Goal: Transaction & Acquisition: Purchase product/service

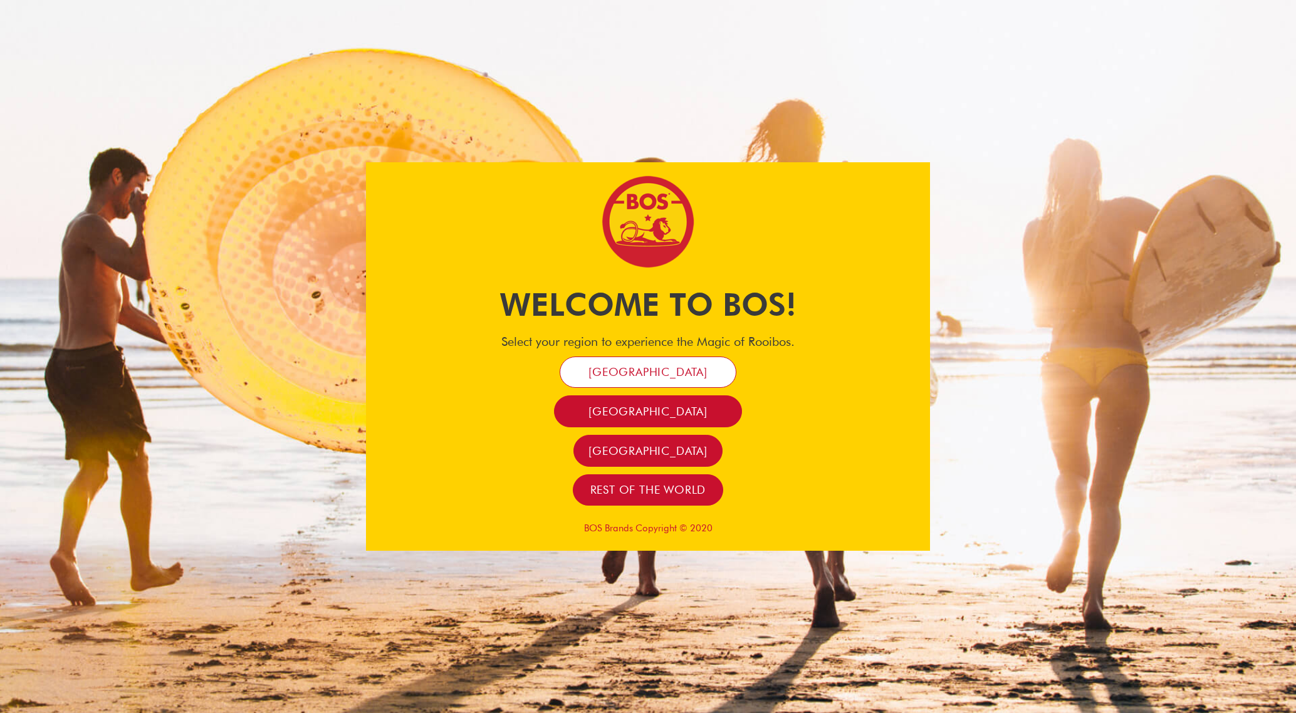
scroll to position [1, 0]
click at [707, 367] on link "[GEOGRAPHIC_DATA]" at bounding box center [648, 373] width 177 height 32
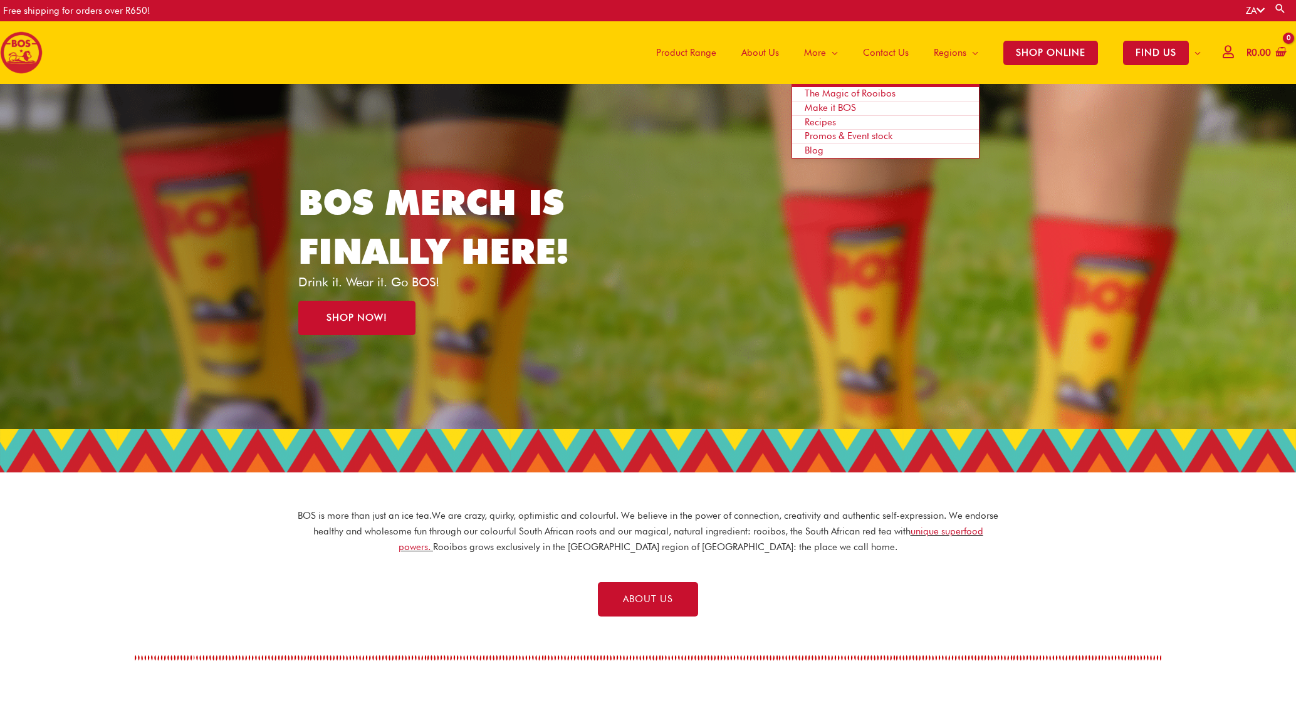
click at [817, 136] on span "Promos & Event stock" at bounding box center [849, 135] width 88 height 11
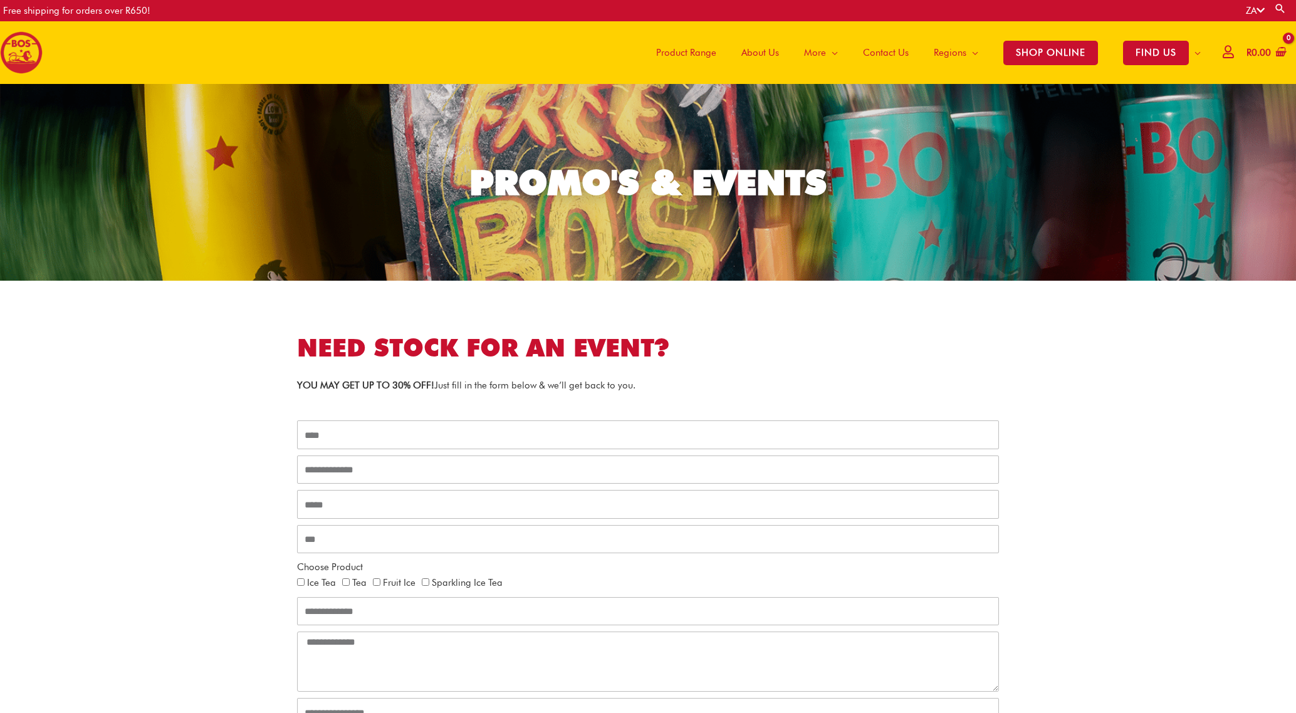
click at [880, 50] on span "Contact Us" at bounding box center [886, 53] width 46 height 38
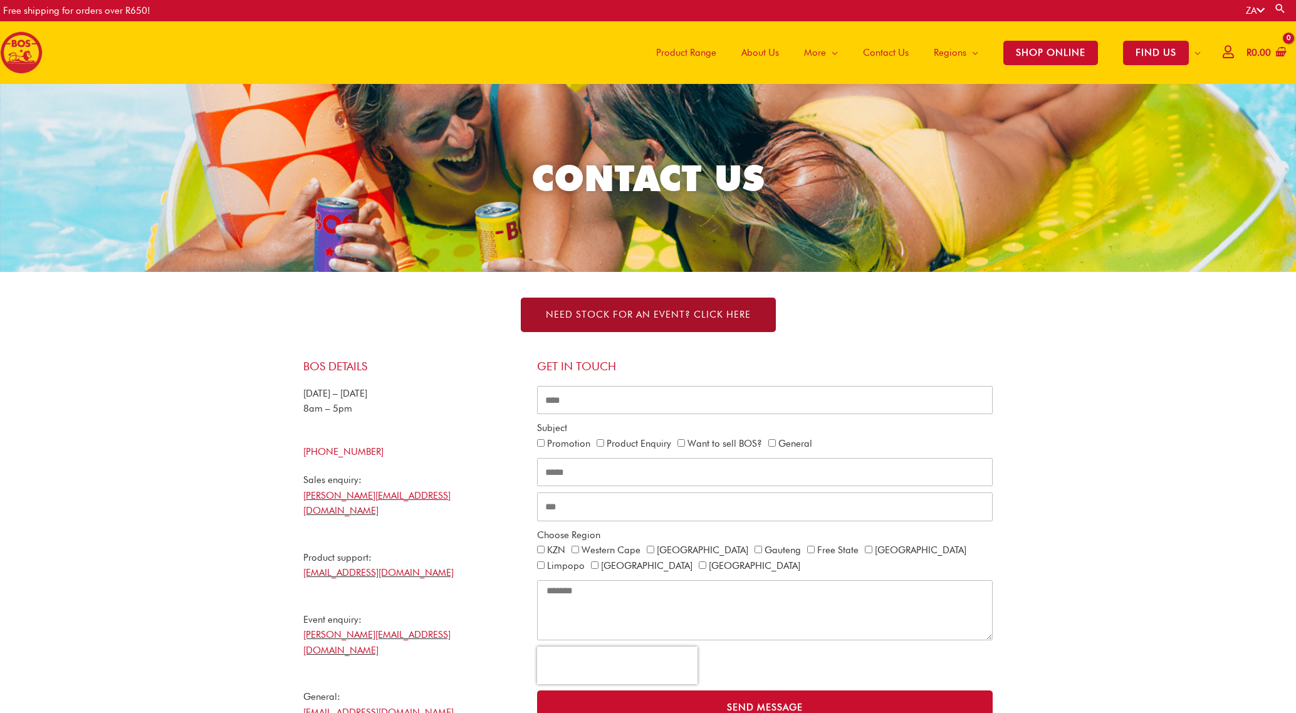
click at [676, 313] on span "NEED STOCK FOR AN EVENT? Click here" at bounding box center [648, 314] width 205 height 9
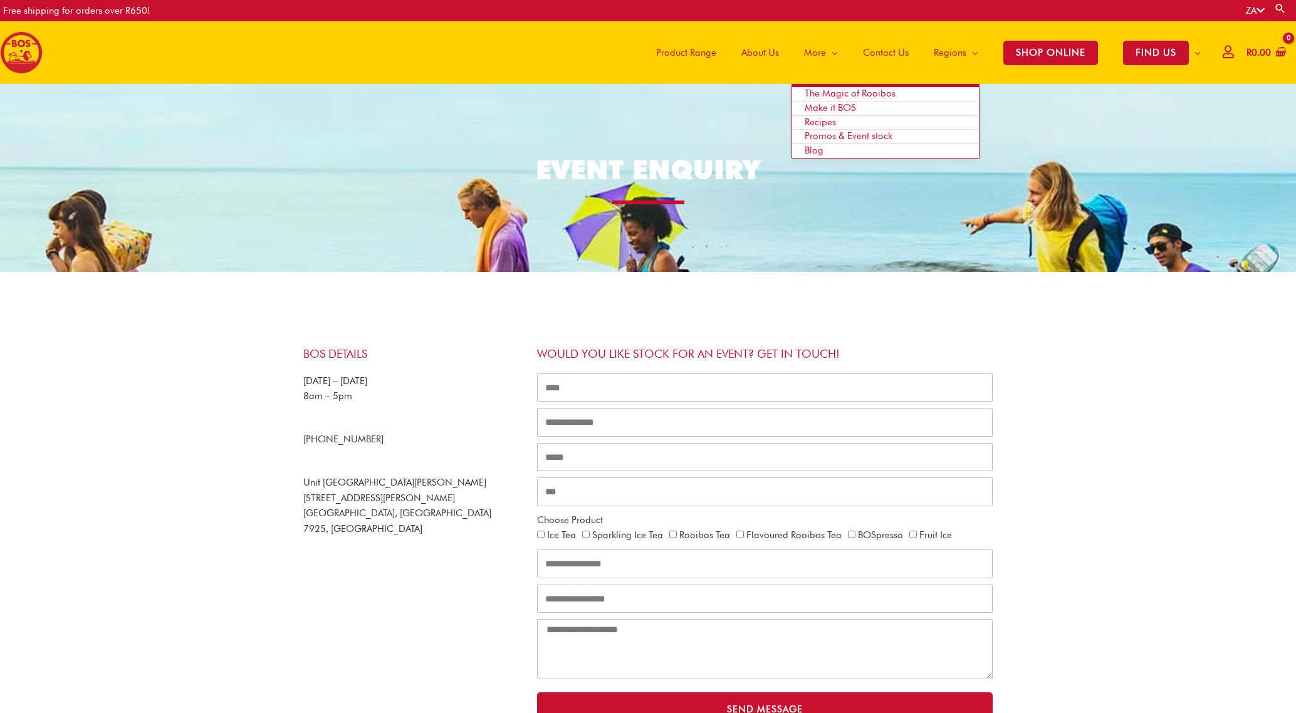
click at [819, 134] on span "Promos & Event stock" at bounding box center [849, 135] width 88 height 11
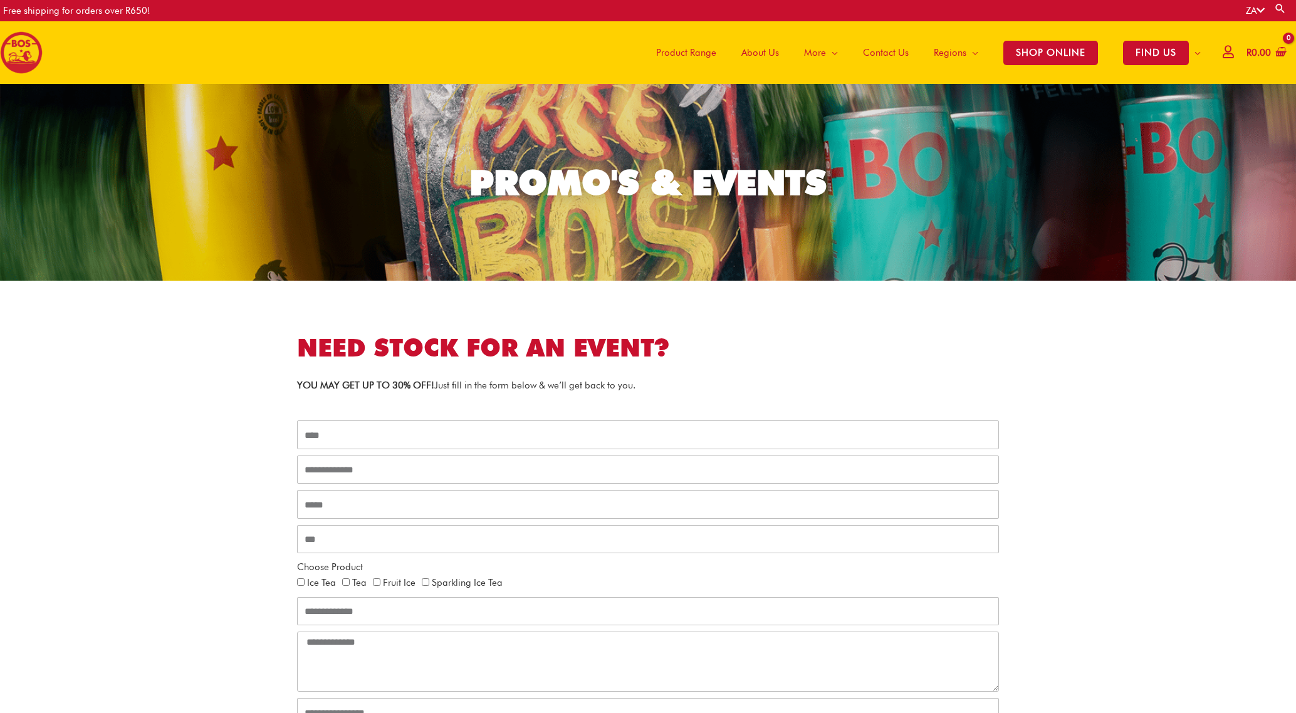
click at [875, 53] on span "Contact Us" at bounding box center [886, 53] width 46 height 38
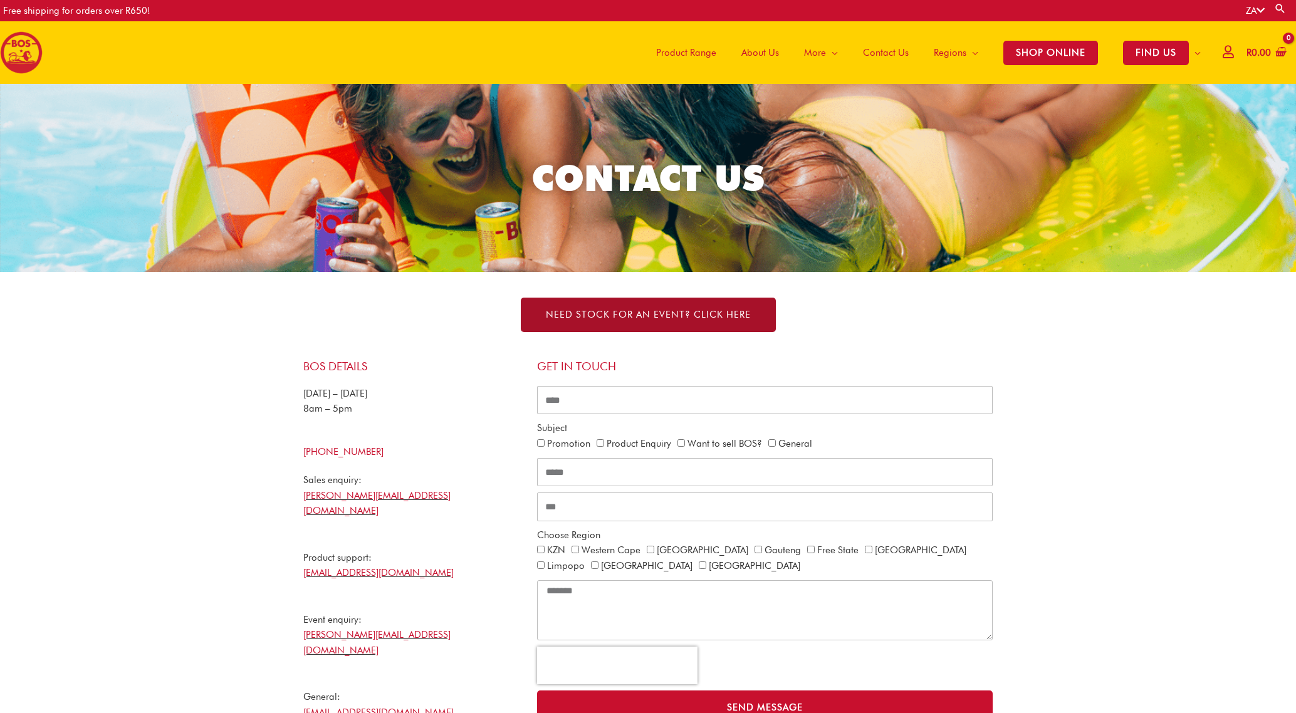
click at [683, 307] on link "NEED STOCK FOR AN EVENT? Click here" at bounding box center [648, 315] width 255 height 34
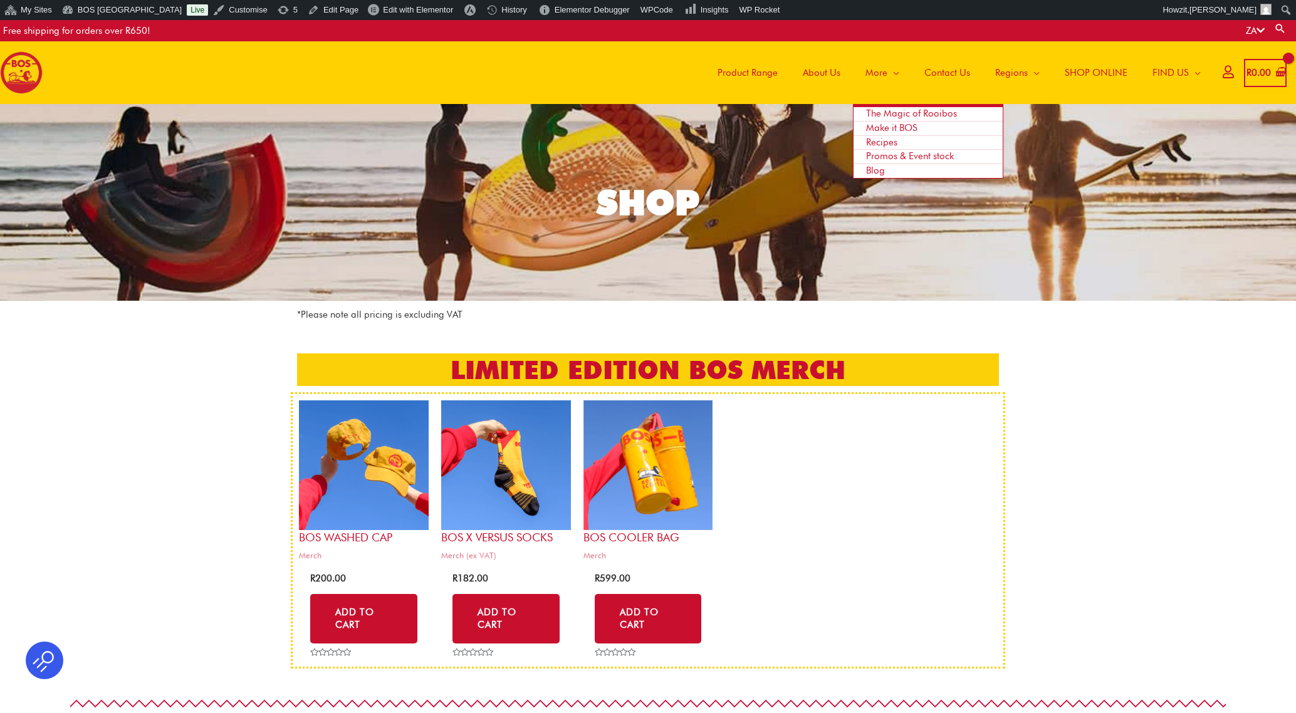
click at [883, 152] on span "Promos & Event stock" at bounding box center [910, 155] width 88 height 11
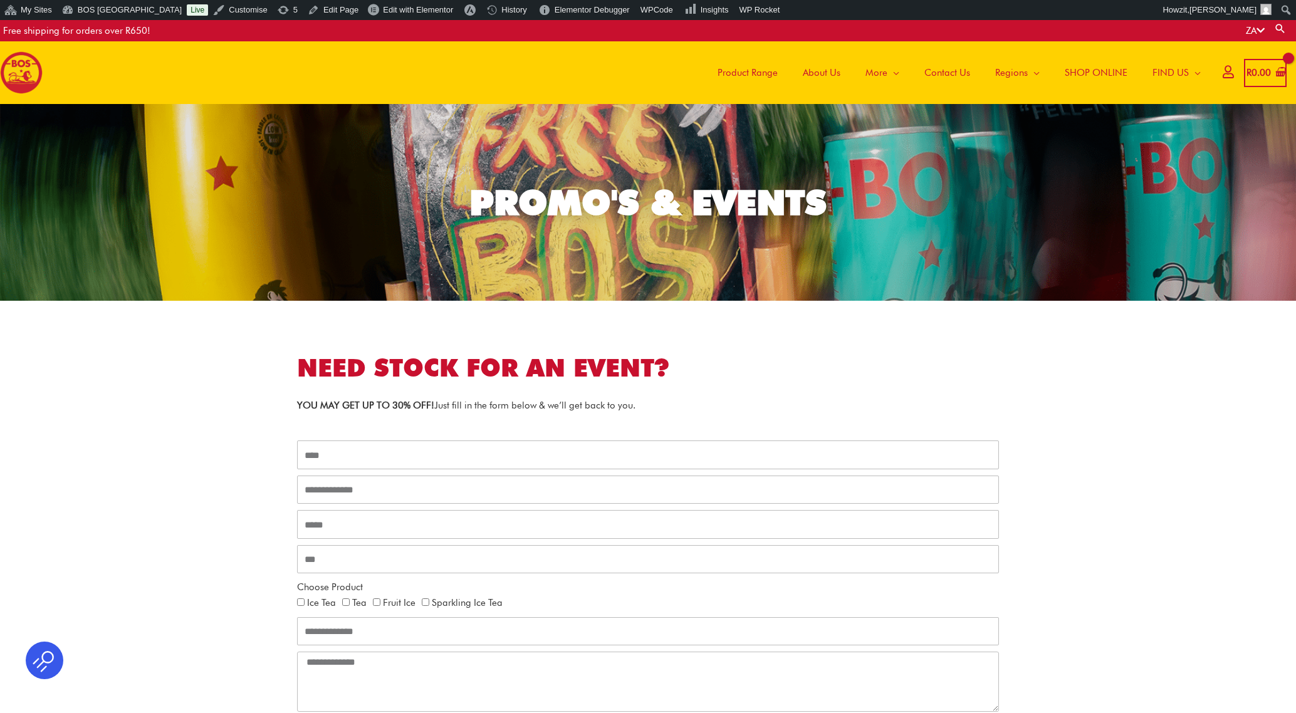
click at [761, 74] on span "Product Range" at bounding box center [748, 73] width 60 height 38
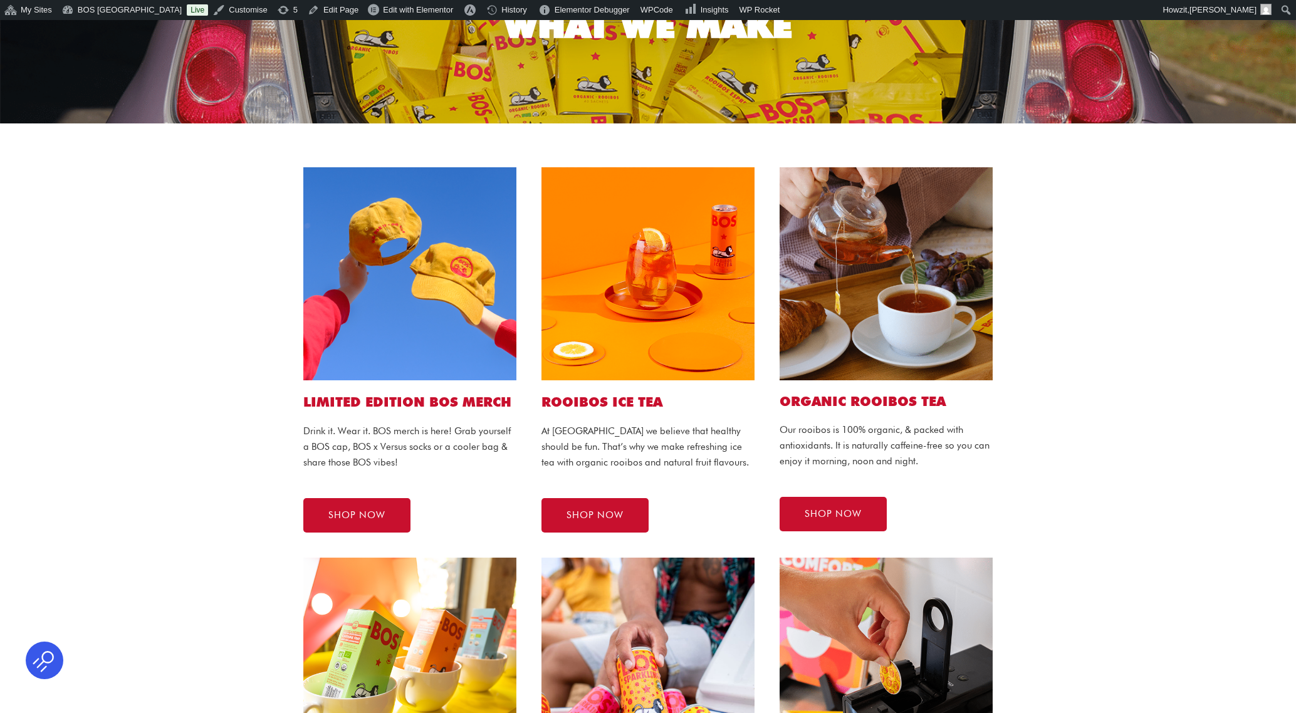
scroll to position [177, 0]
click at [486, 199] on img at bounding box center [409, 273] width 213 height 213
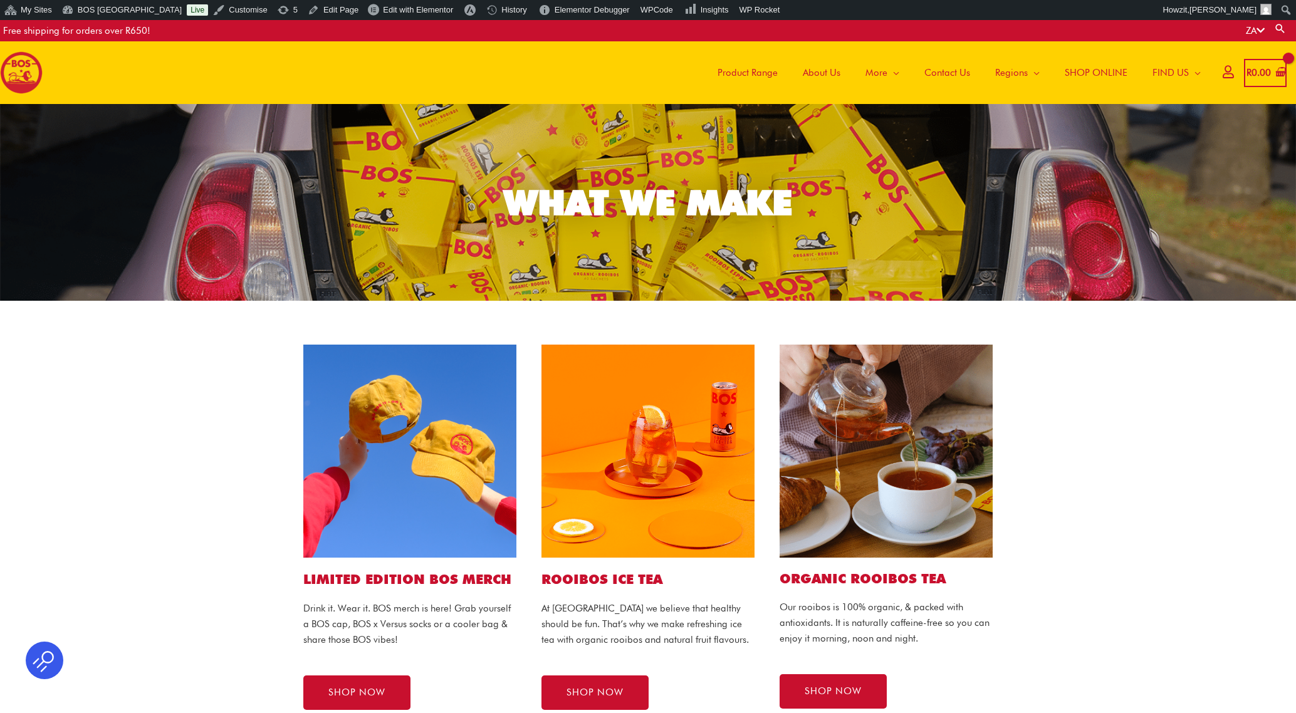
scroll to position [0, 0]
click at [348, 688] on span "SHOP NOW" at bounding box center [356, 692] width 57 height 9
